Goal: Information Seeking & Learning: Learn about a topic

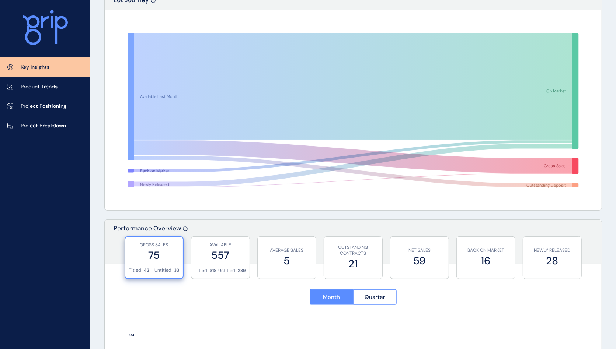
scroll to position [138, 0]
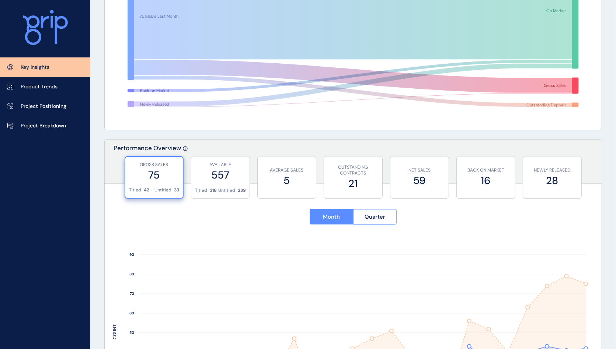
click at [131, 259] on rect at bounding box center [353, 346] width 481 height 225
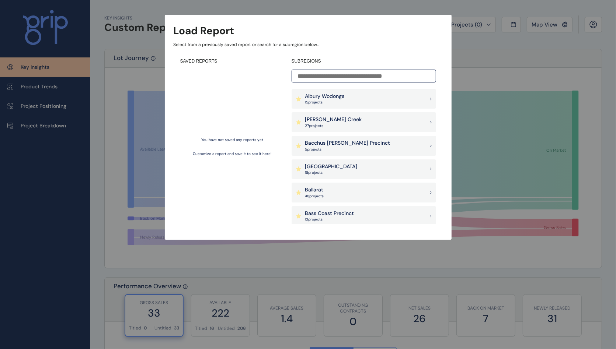
click at [334, 125] on p "27 project s" at bounding box center [333, 125] width 57 height 5
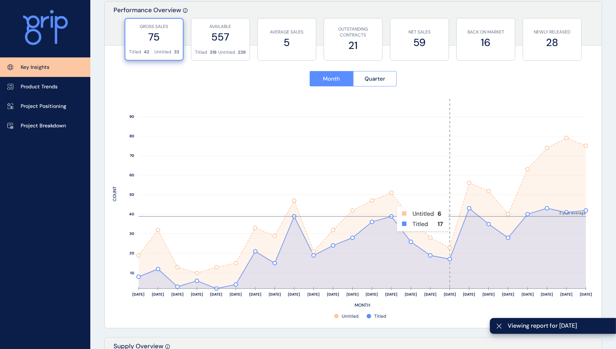
scroll to position [322, 0]
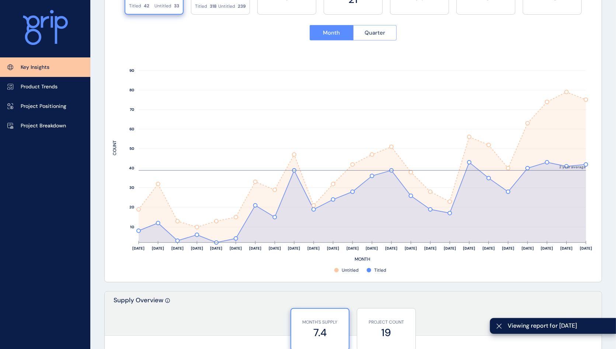
click at [376, 31] on span "Quarter" at bounding box center [374, 32] width 21 height 7
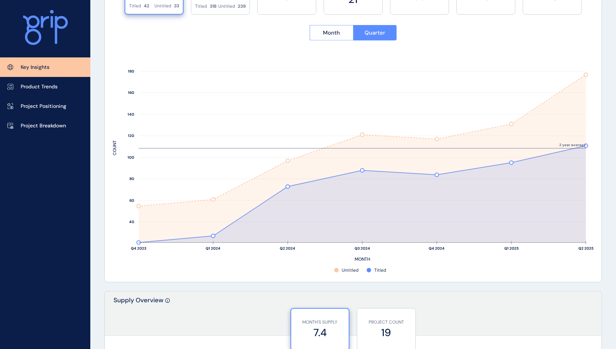
scroll to position [276, 0]
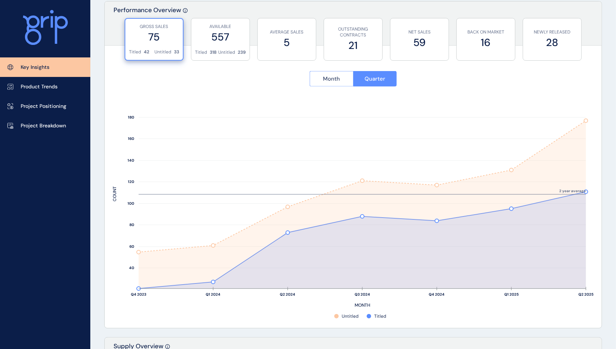
click at [348, 78] on button "Month" at bounding box center [331, 78] width 43 height 15
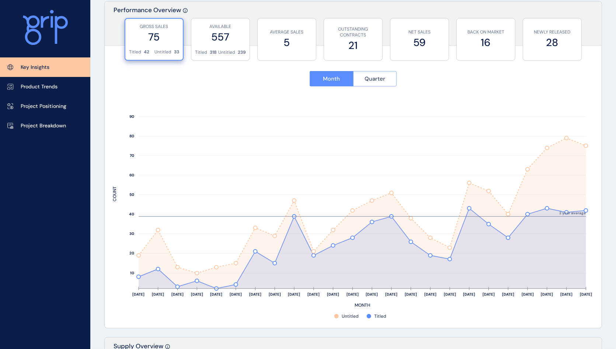
click at [363, 79] on button "Quarter" at bounding box center [375, 78] width 44 height 15
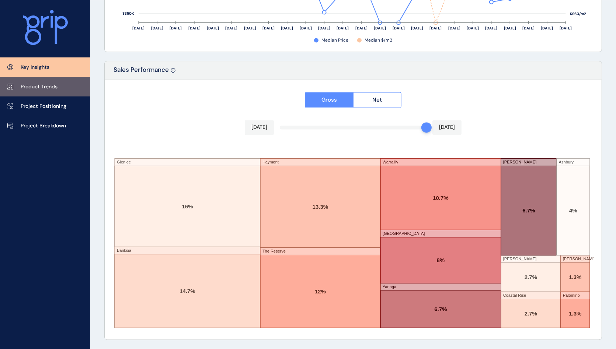
click at [60, 87] on link "Product Trends" at bounding box center [45, 87] width 90 height 20
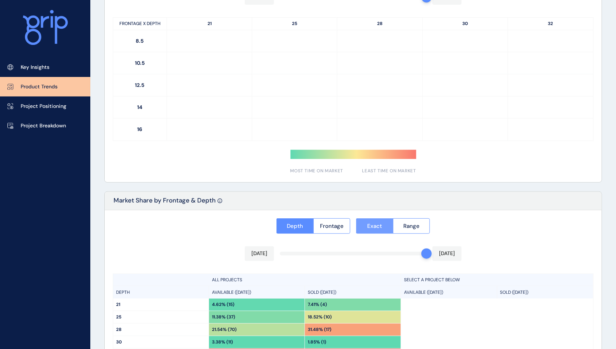
type input "**********"
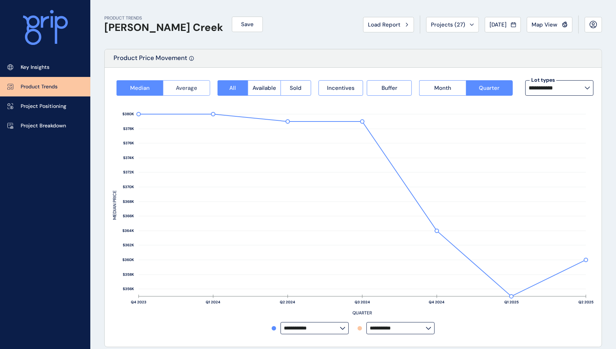
click at [194, 88] on span "Average" at bounding box center [186, 87] width 21 height 7
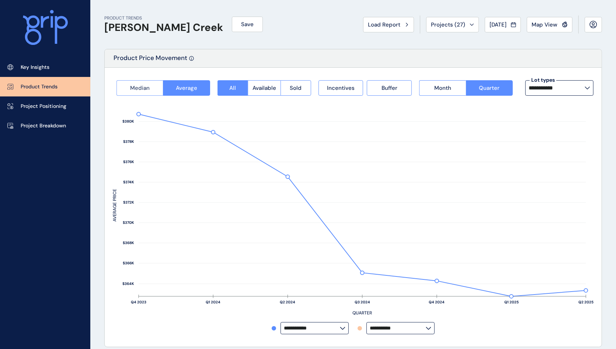
click at [150, 89] on button "Median" at bounding box center [139, 87] width 46 height 15
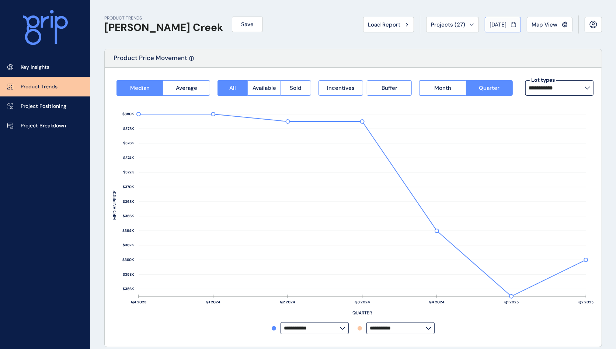
click at [513, 29] on button "[DATE]" at bounding box center [503, 24] width 36 height 15
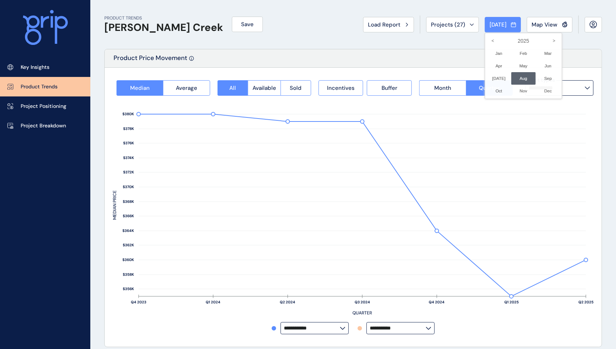
click at [516, 26] on div at bounding box center [308, 174] width 616 height 349
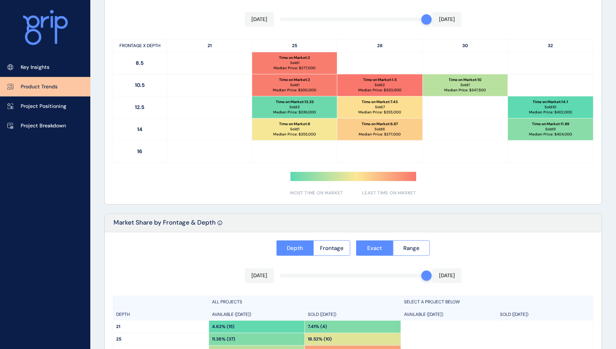
scroll to position [513, 0]
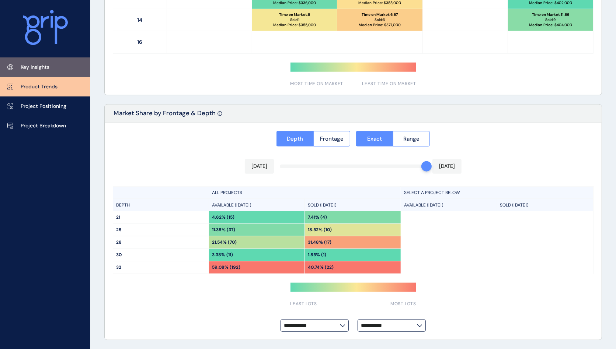
click at [36, 66] on p "Key Insights" at bounding box center [35, 67] width 29 height 7
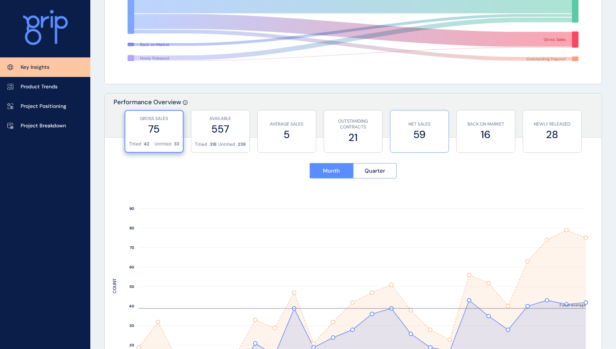
scroll to position [276, 0]
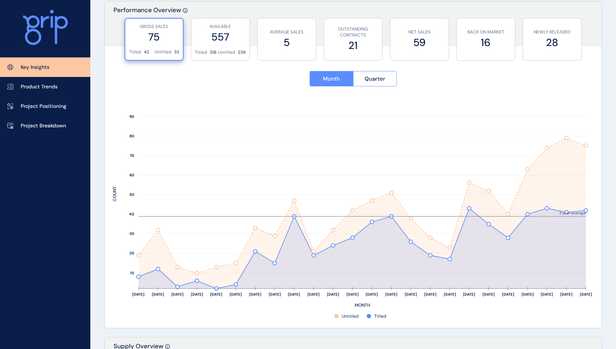
click at [385, 89] on div "Month Quarter" at bounding box center [353, 79] width 481 height 32
click at [384, 80] on span "Quarter" at bounding box center [374, 78] width 21 height 7
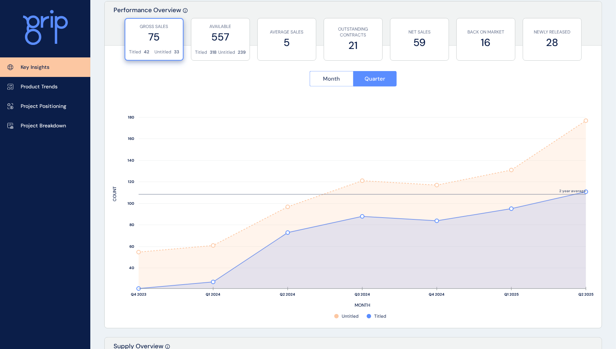
click at [329, 81] on span "Month" at bounding box center [331, 78] width 17 height 7
